Goal: Transaction & Acquisition: Purchase product/service

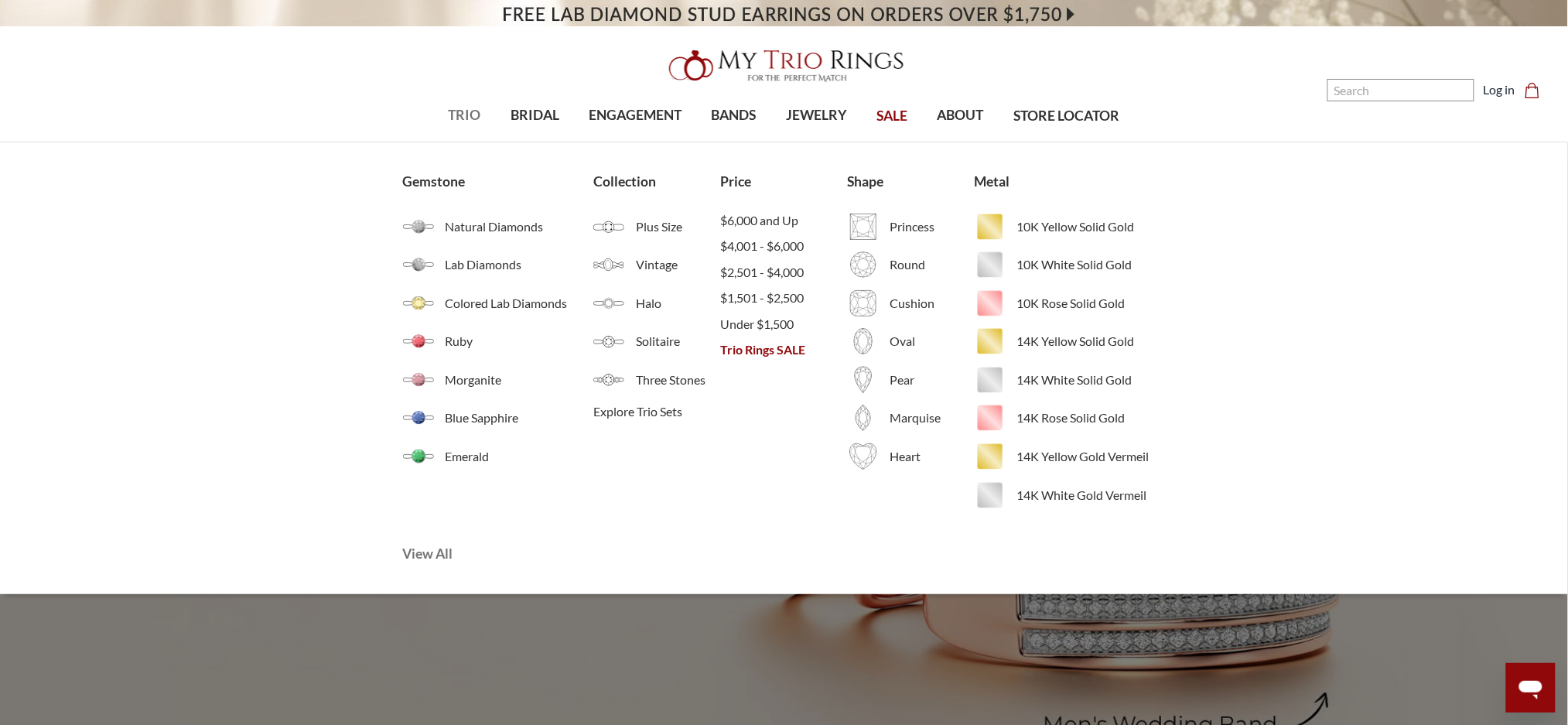
click at [434, 549] on span "View All" at bounding box center [530, 554] width 255 height 20
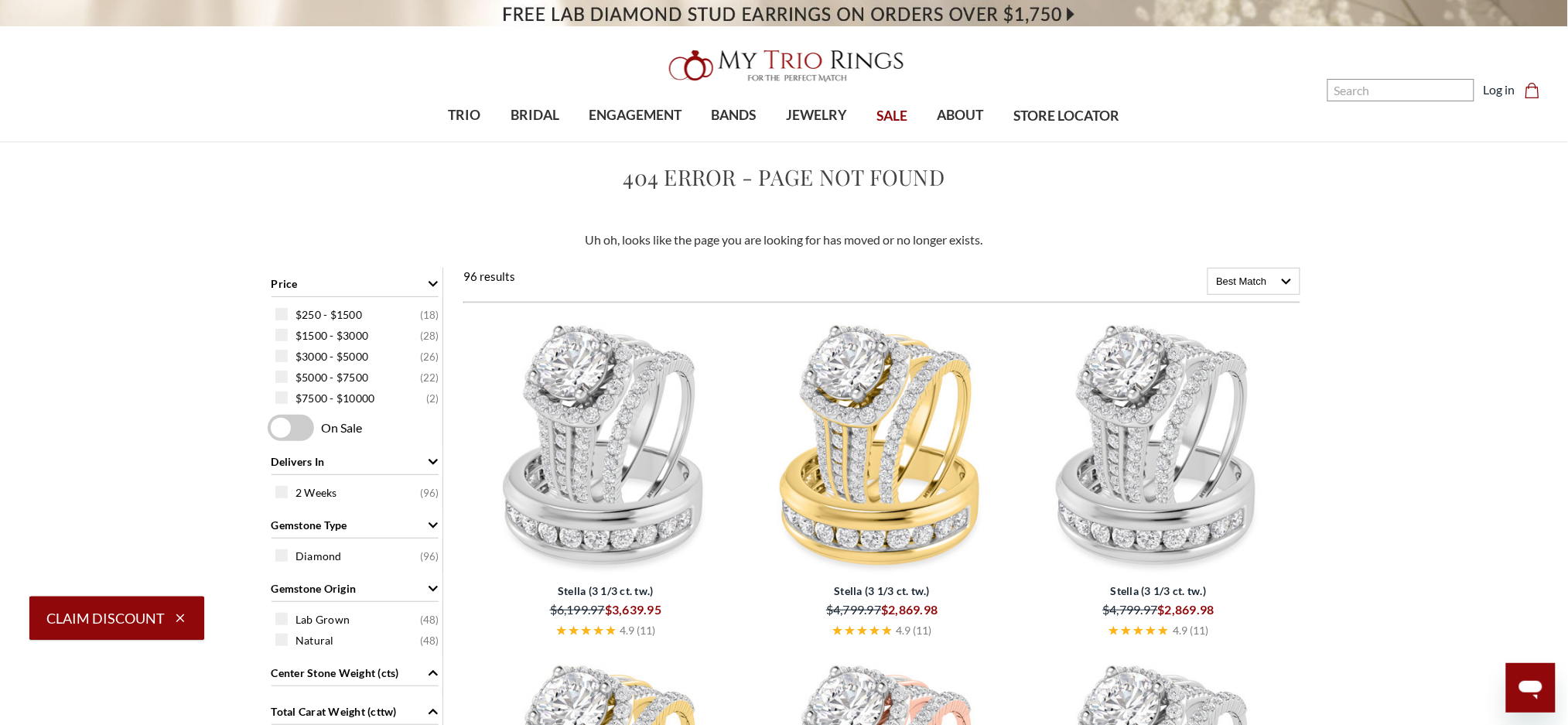
click at [583, 383] on img at bounding box center [605, 445] width 264 height 264
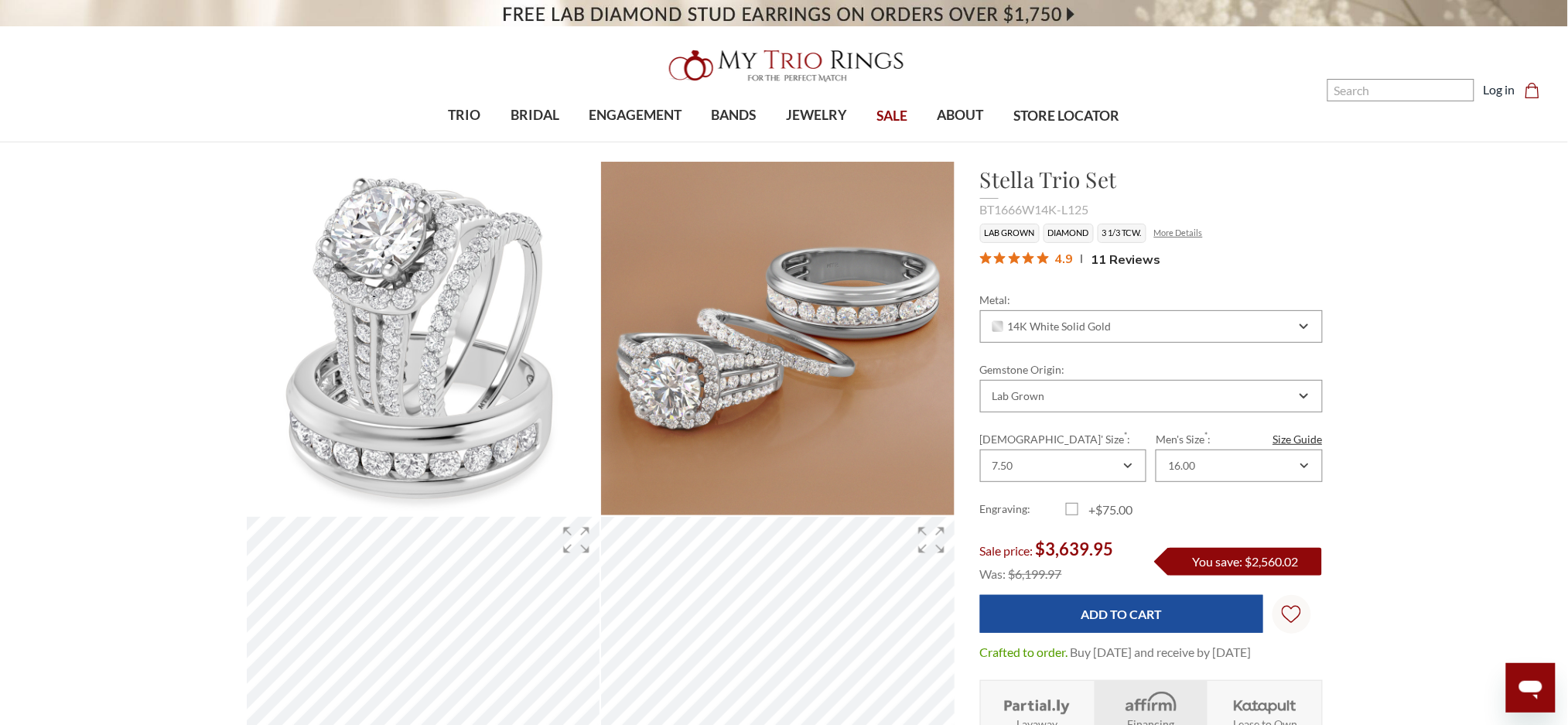
click at [1183, 235] on link "More Details" at bounding box center [1179, 232] width 49 height 10
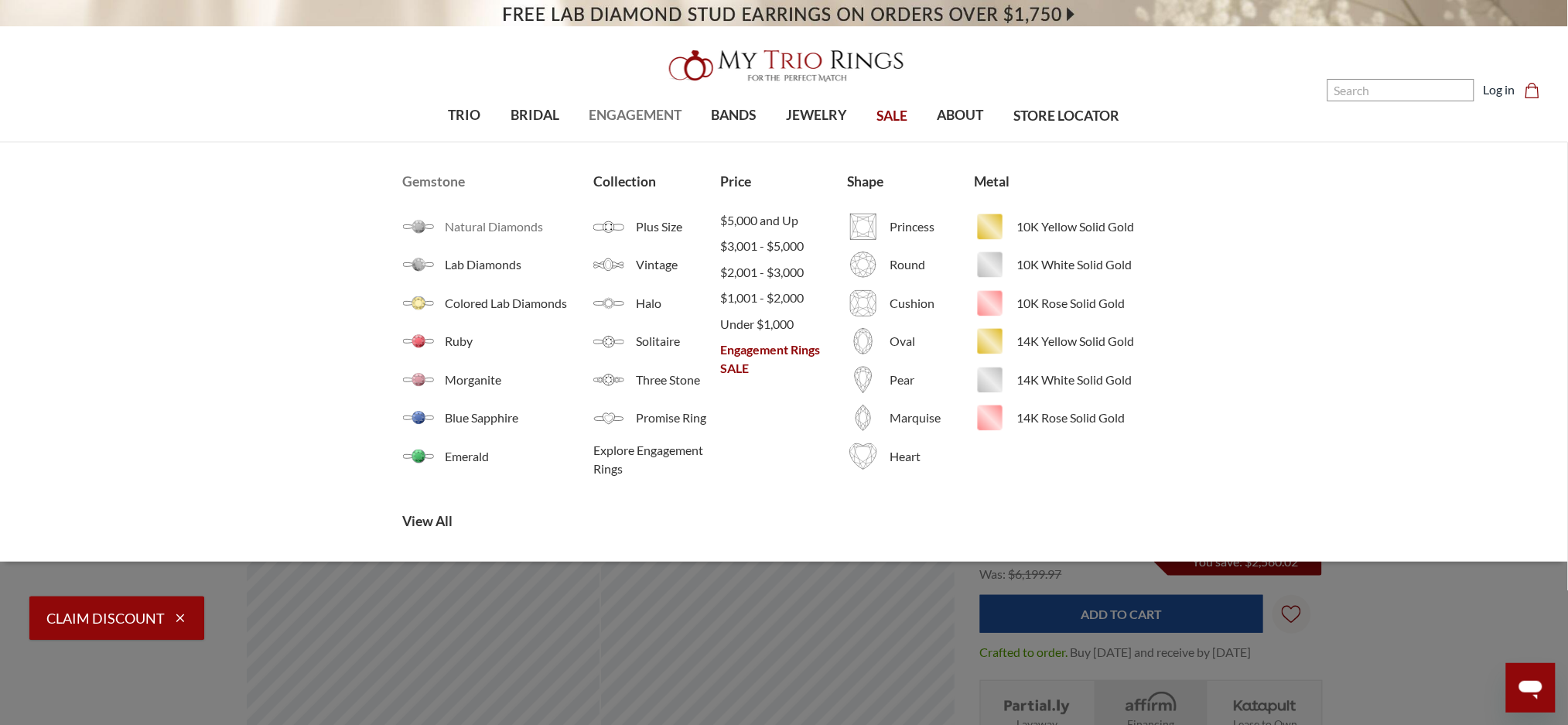
click at [464, 226] on span "Natural Diamonds" at bounding box center [519, 227] width 148 height 19
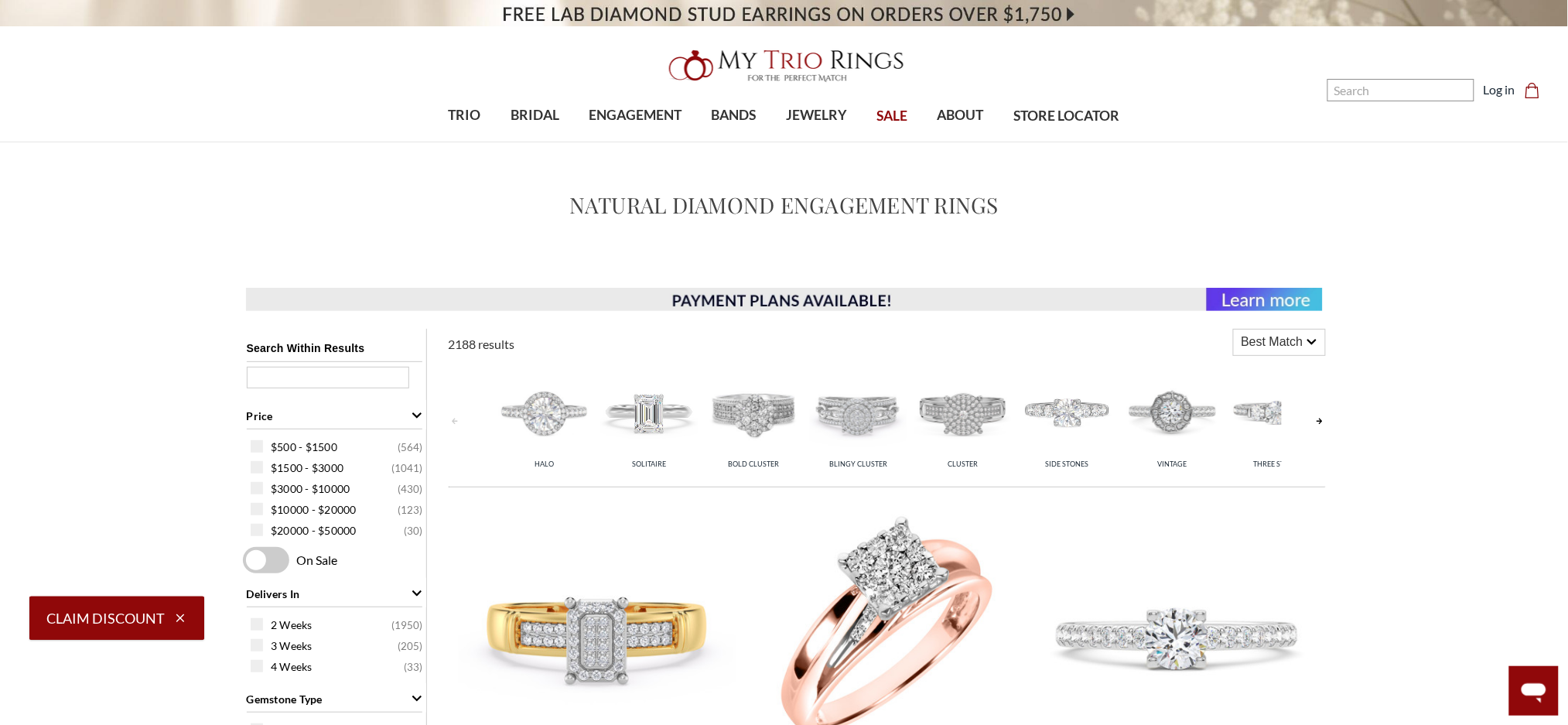
click at [849, 30] on header "Toggle menu 0" at bounding box center [784, 71] width 1568 height 142
click at [836, 65] on img at bounding box center [785, 65] width 247 height 49
